Goal: Information Seeking & Learning: Learn about a topic

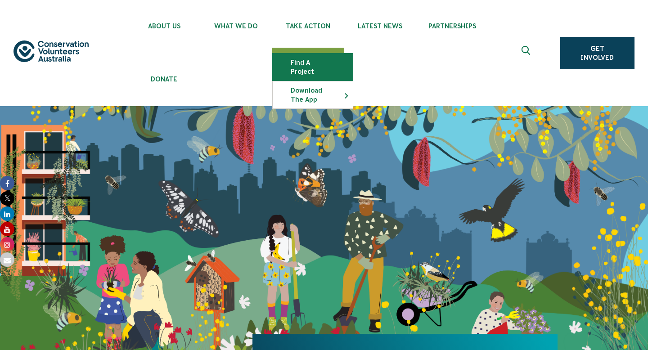
click at [314, 67] on link "Find a project" at bounding box center [313, 67] width 80 height 27
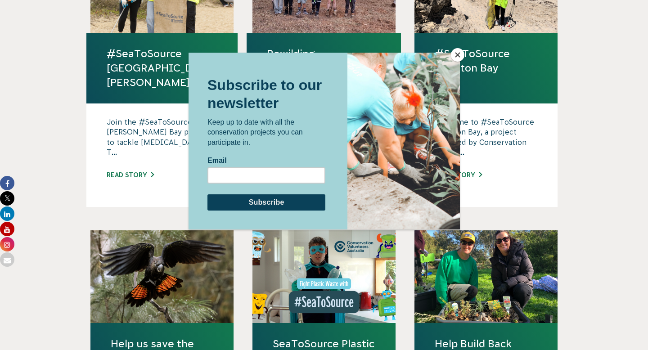
scroll to position [696, 0]
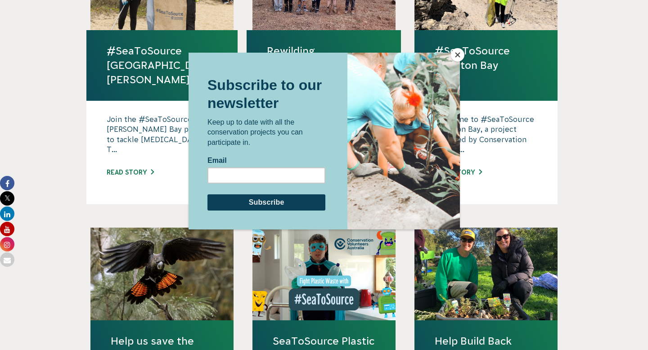
click at [458, 55] on button "Close" at bounding box center [457, 54] width 13 height 13
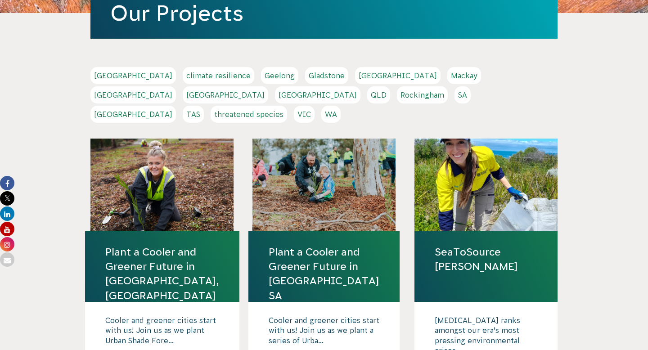
scroll to position [209, 0]
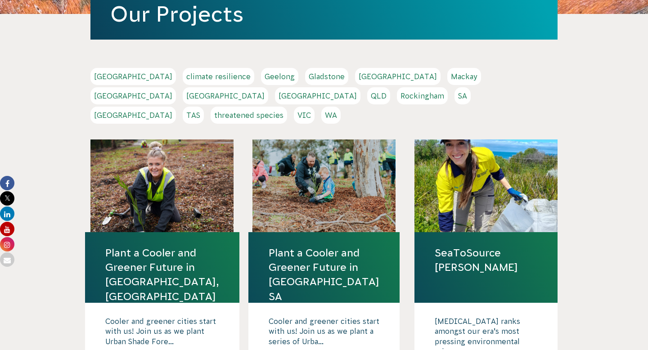
click at [130, 187] on div at bounding box center [161, 185] width 143 height 93
click at [151, 256] on link "Plant a Cooler and Greener Future in [GEOGRAPHIC_DATA], [GEOGRAPHIC_DATA]" at bounding box center [162, 275] width 114 height 58
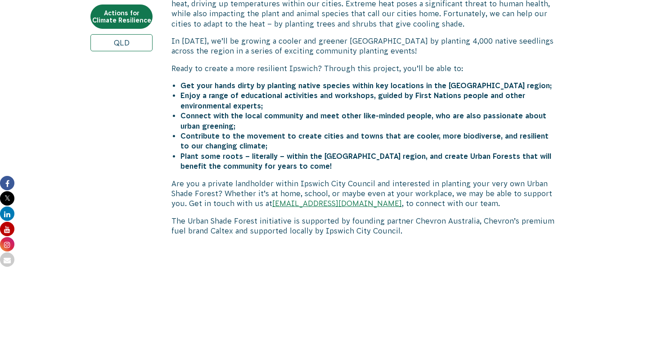
scroll to position [484, 0]
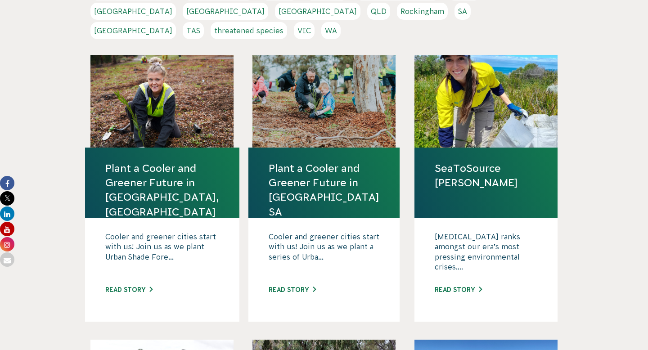
scroll to position [295, 0]
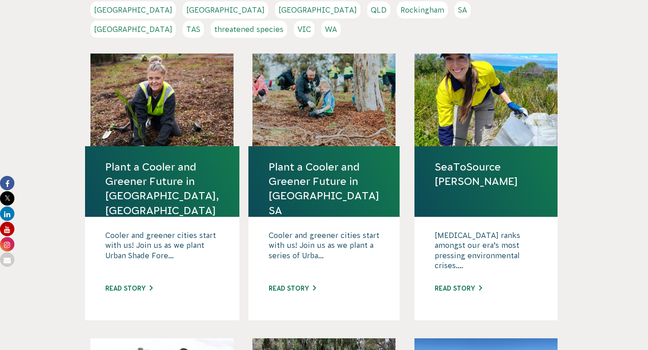
click at [295, 165] on link "Plant a Cooler and Greener Future in [GEOGRAPHIC_DATA] SA" at bounding box center [324, 189] width 111 height 58
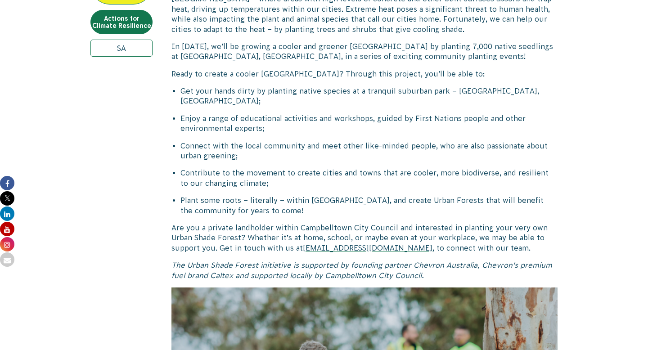
scroll to position [479, 0]
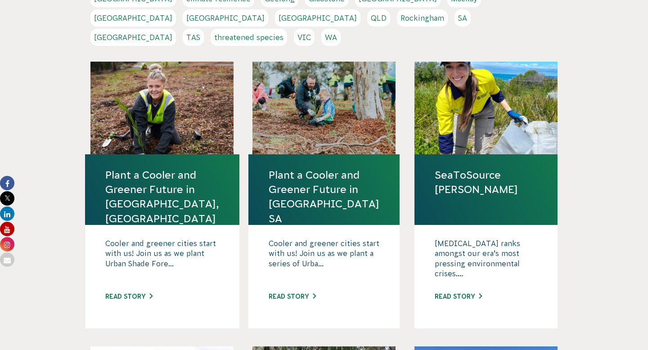
scroll to position [295, 0]
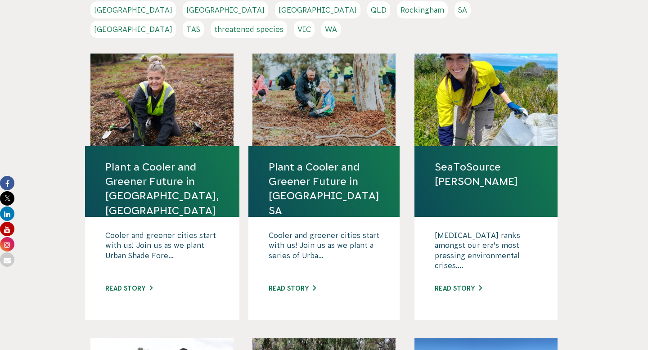
click at [501, 146] on h4 "SeaToSource [PERSON_NAME]" at bounding box center [485, 181] width 143 height 71
click at [454, 275] on div "[MEDICAL_DATA] ranks amongst our era’s most pressing environmental crises.... R…" at bounding box center [485, 268] width 143 height 103
click at [454, 285] on link "Read story" at bounding box center [457, 288] width 47 height 7
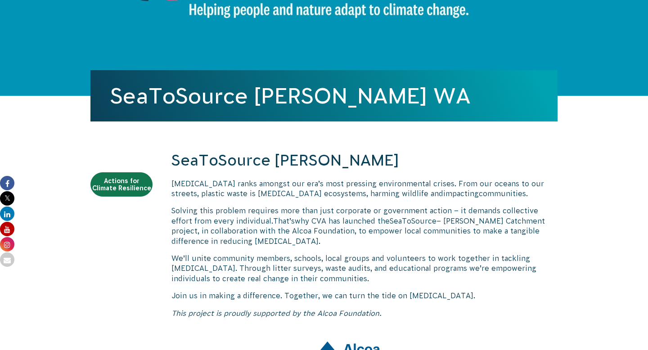
scroll to position [216, 0]
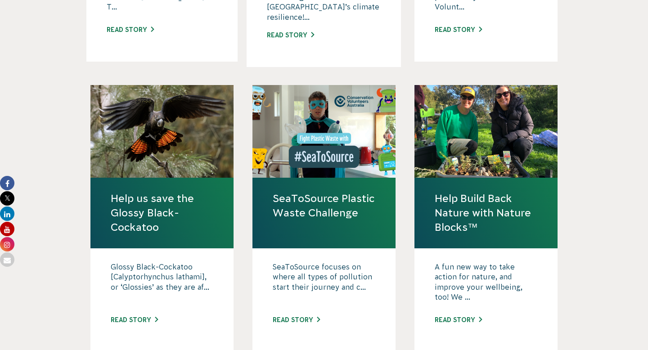
scroll to position [841, 0]
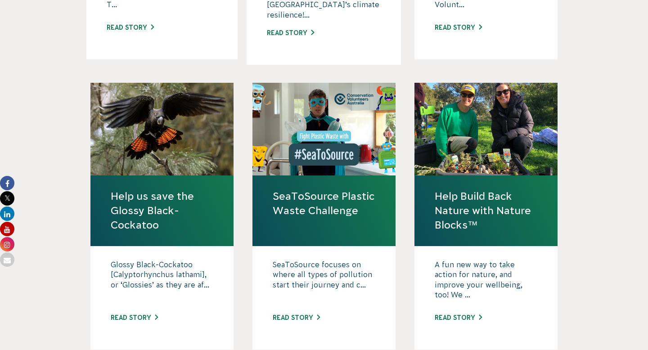
click at [459, 286] on div "A fun new way to take action for nature, and improve your wellbeing, too! We ..…" at bounding box center [485, 297] width 143 height 103
click at [459, 314] on link "Read story" at bounding box center [457, 317] width 47 height 7
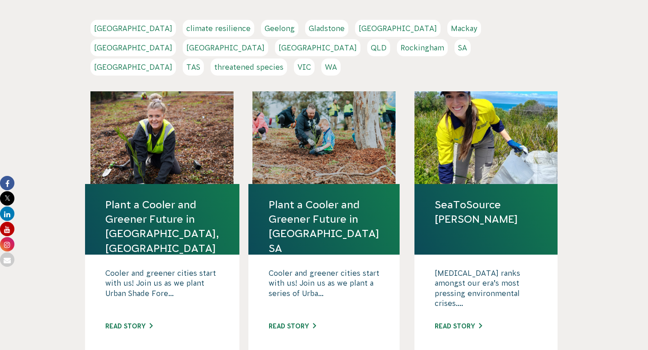
scroll to position [259, 0]
